Goal: Find specific page/section: Find specific page/section

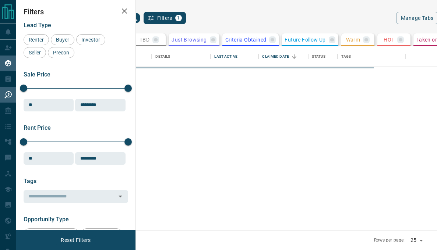
scroll to position [185, 292]
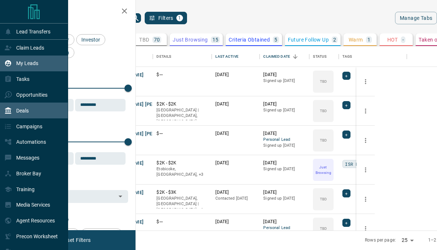
click at [27, 109] on p "Deals" at bounding box center [22, 111] width 13 height 6
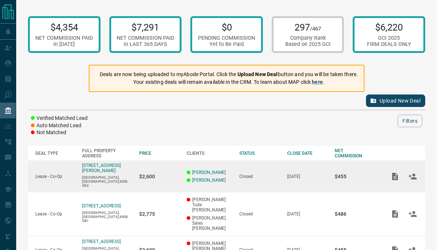
click at [120, 188] on td "[STREET_ADDRESS][PERSON_NAME]" at bounding box center [103, 177] width 57 height 32
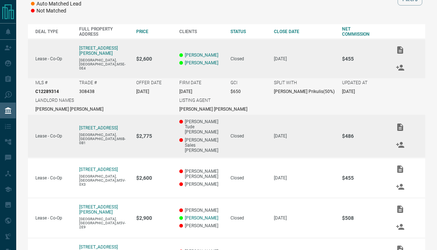
scroll to position [125, 0]
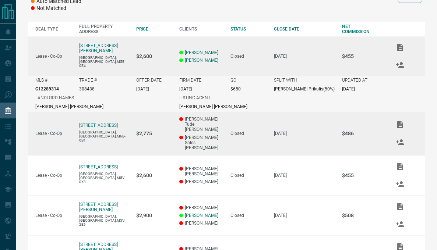
click at [310, 112] on td "[DATE]" at bounding box center [301, 134] width 68 height 44
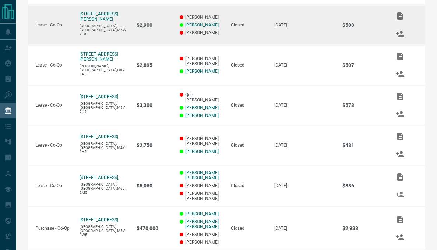
scroll to position [352, 0]
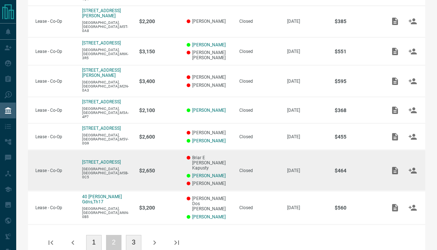
click at [126, 150] on td "[STREET_ADDRESS]" at bounding box center [103, 170] width 57 height 41
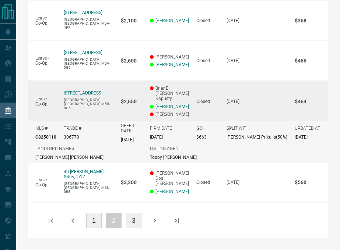
scroll to position [453, 0]
click at [113, 81] on td "$2,650" at bounding box center [127, 101] width 29 height 41
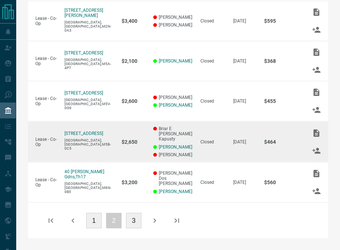
click at [118, 122] on td "$2,650" at bounding box center [130, 142] width 32 height 41
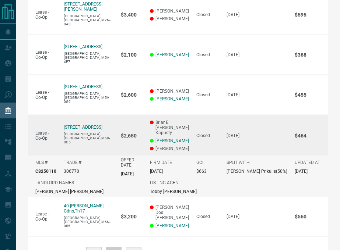
scroll to position [453, 0]
